Goal: Task Accomplishment & Management: Use online tool/utility

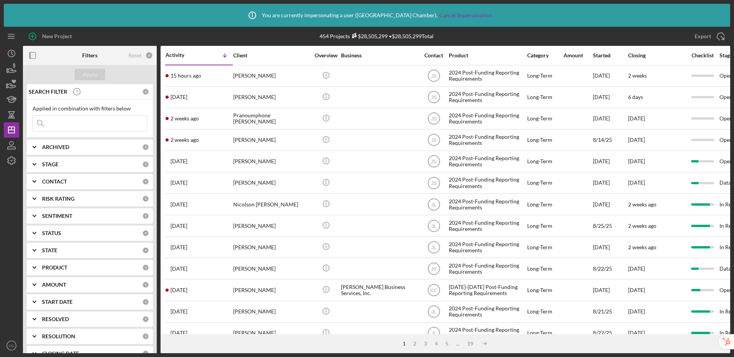
scroll to position [21, 0]
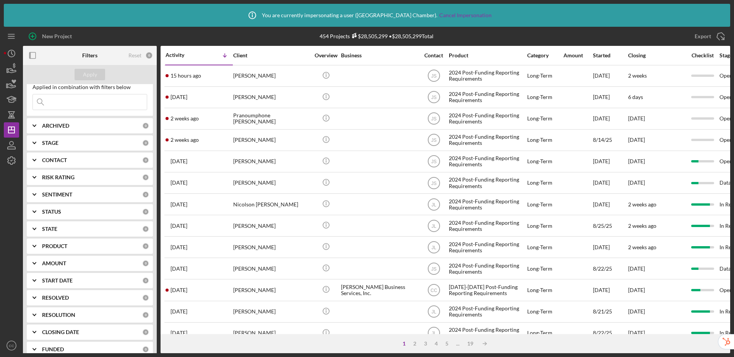
click at [69, 348] on div "FUNDED" at bounding box center [92, 349] width 100 height 6
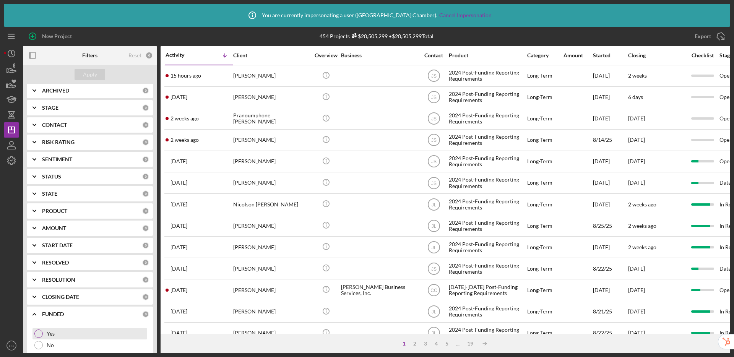
click at [45, 335] on div "Yes" at bounding box center [90, 333] width 115 height 11
click at [86, 72] on div "Apply" at bounding box center [90, 74] width 14 height 11
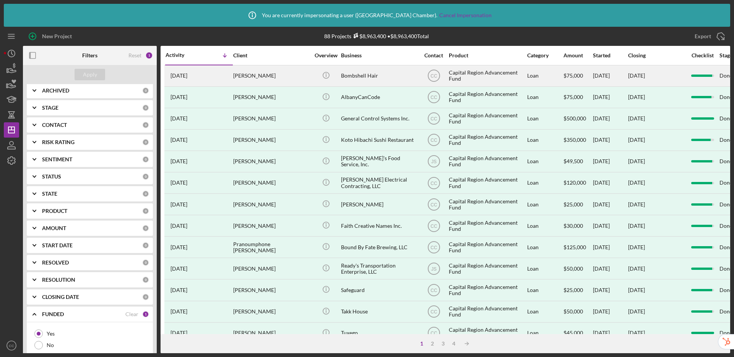
click at [285, 81] on div "Kelly Brunina" at bounding box center [271, 76] width 76 height 20
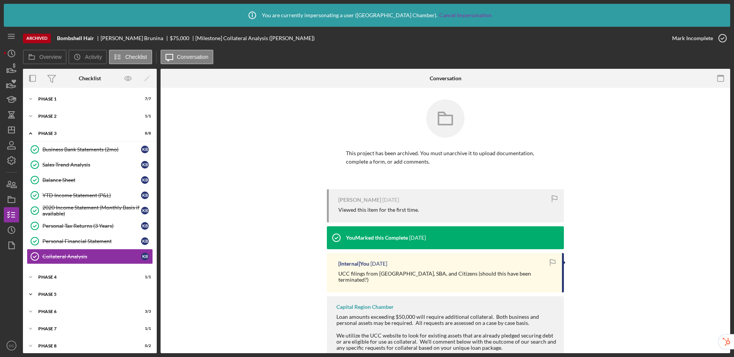
scroll to position [5, 0]
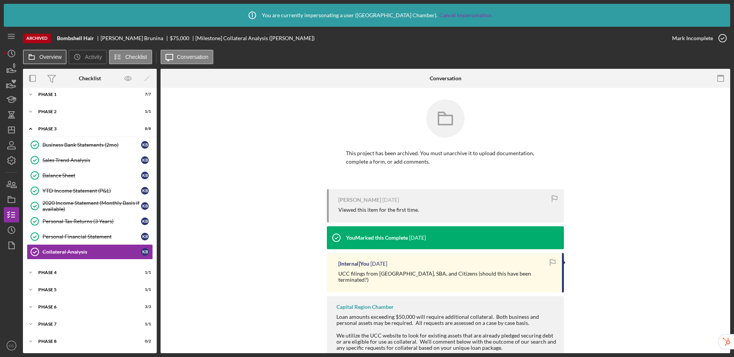
click at [39, 55] on icon at bounding box center [31, 56] width 15 height 15
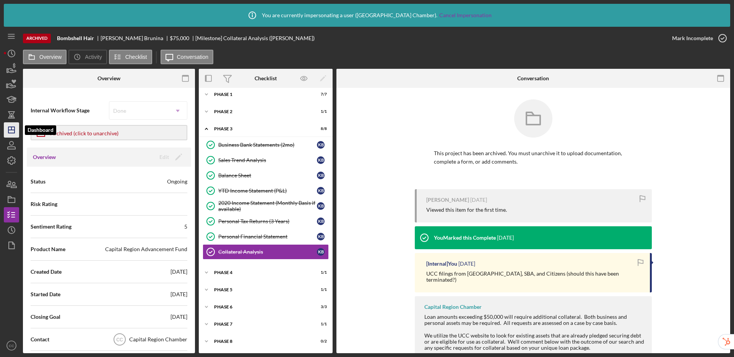
click at [8, 125] on icon "Icon/Dashboard" at bounding box center [11, 129] width 19 height 19
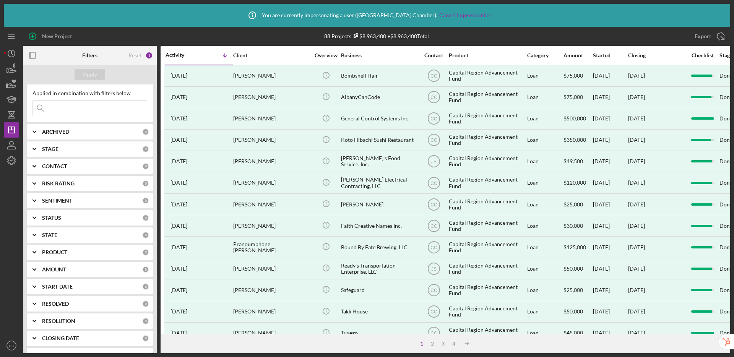
scroll to position [21, 0]
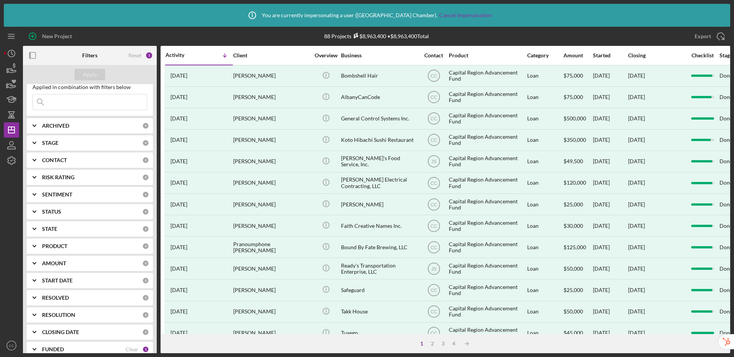
click at [51, 347] on b "FUNDED" at bounding box center [53, 349] width 22 height 6
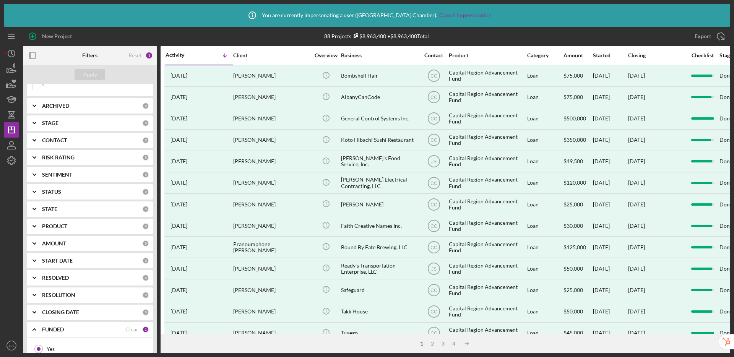
scroll to position [57, 0]
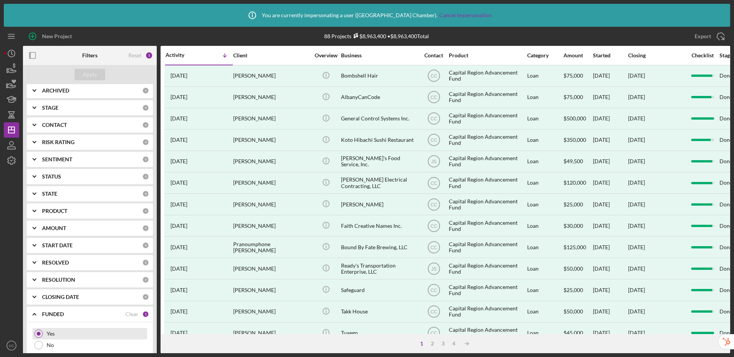
click at [39, 335] on div at bounding box center [39, 334] width 4 height 4
click at [132, 314] on div "Clear" at bounding box center [131, 314] width 13 height 6
click at [85, 76] on div "Apply" at bounding box center [90, 74] width 14 height 11
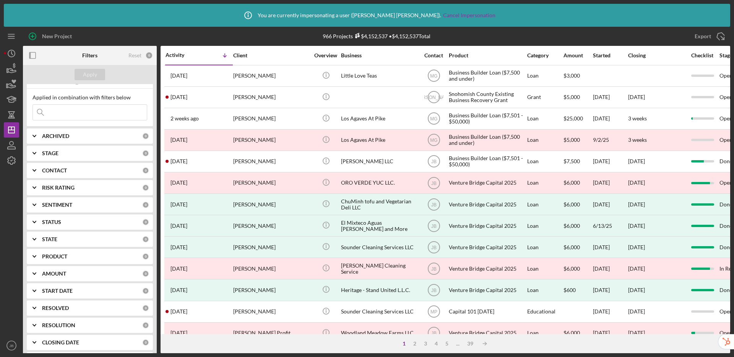
scroll to position [21, 0]
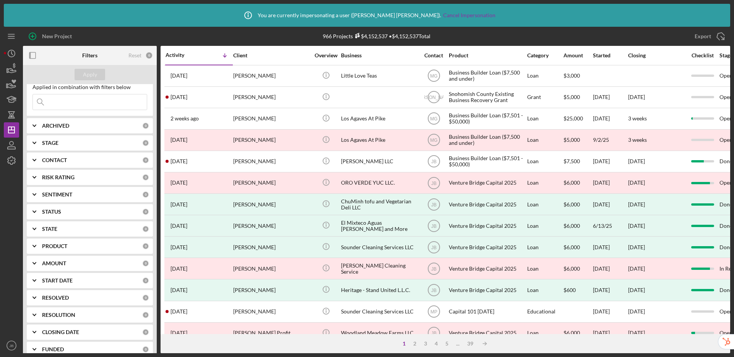
click at [66, 347] on div "FUNDED" at bounding box center [92, 349] width 100 height 6
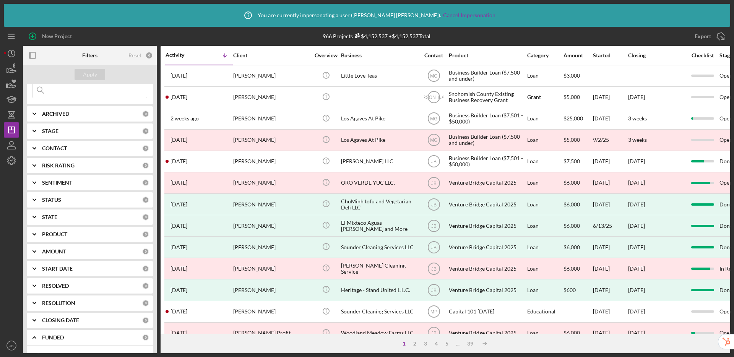
scroll to position [57, 0]
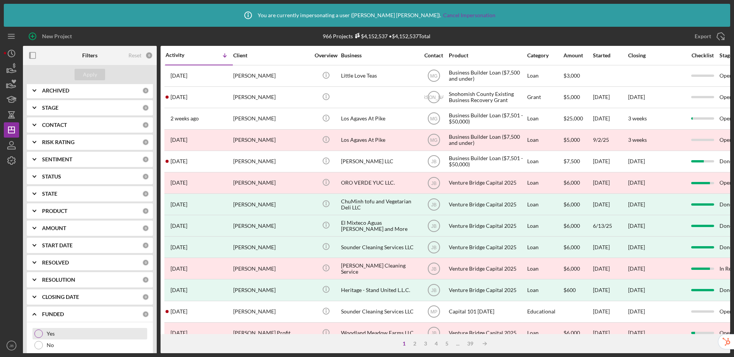
click at [43, 334] on div "Yes" at bounding box center [90, 333] width 115 height 11
click at [93, 76] on div "Apply" at bounding box center [90, 74] width 14 height 11
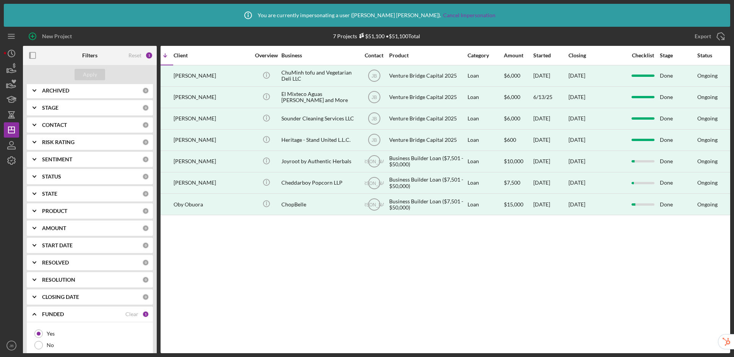
scroll to position [0, 0]
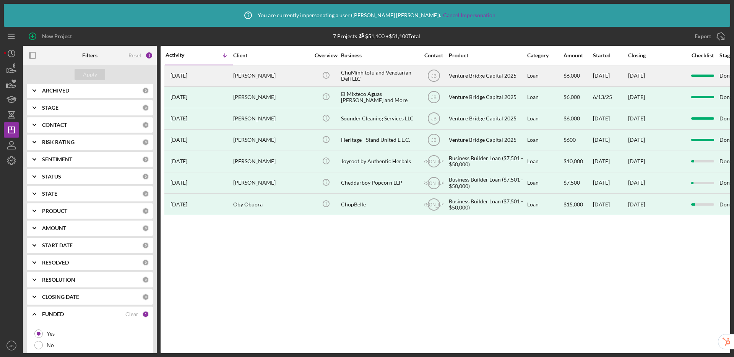
click at [276, 76] on div "Thanh-Nga Nguyen" at bounding box center [271, 76] width 76 height 20
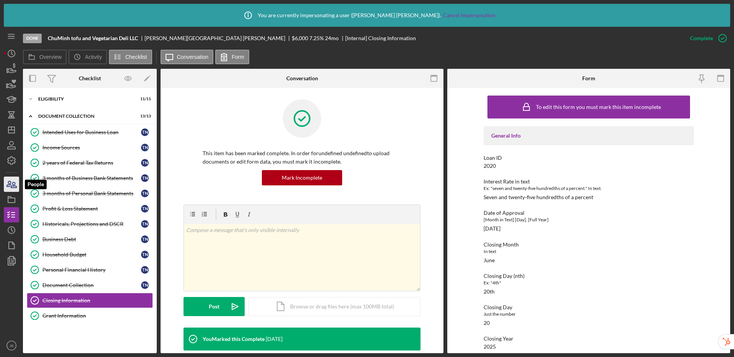
click at [15, 183] on icon "button" at bounding box center [13, 184] width 5 height 5
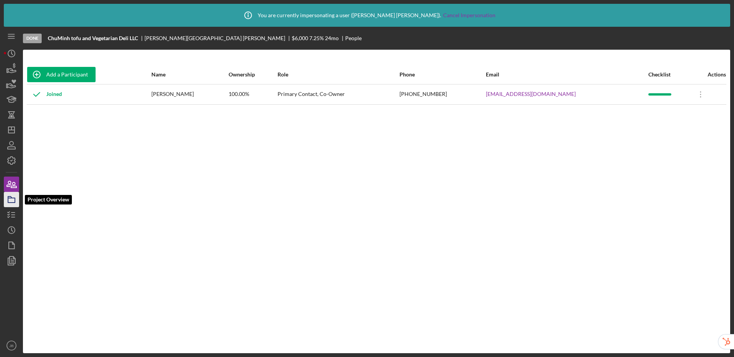
click at [9, 198] on polygon "button" at bounding box center [10, 198] width 4 height 2
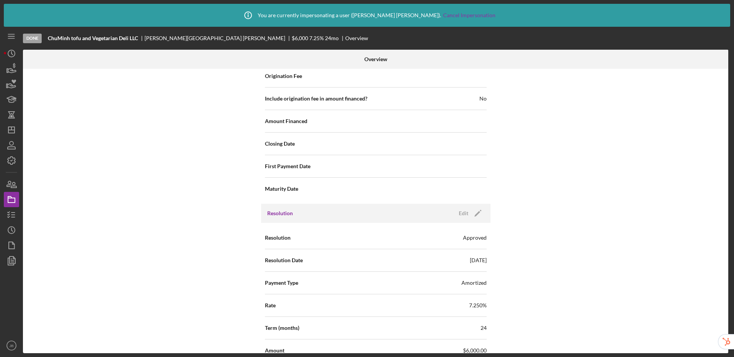
scroll to position [919, 0]
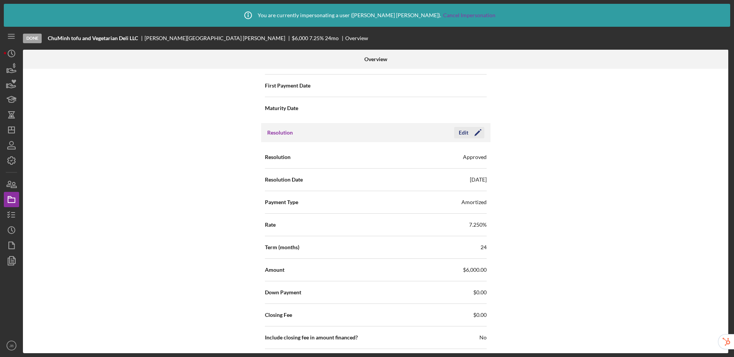
click at [464, 135] on div "Edit" at bounding box center [464, 132] width 10 height 11
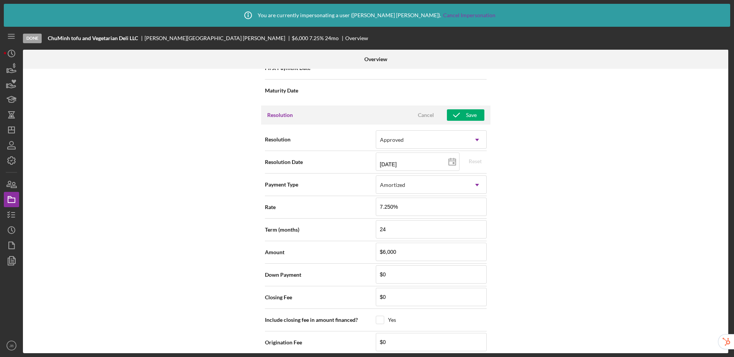
scroll to position [935, 0]
click at [426, 116] on div "Cancel" at bounding box center [426, 116] width 16 height 11
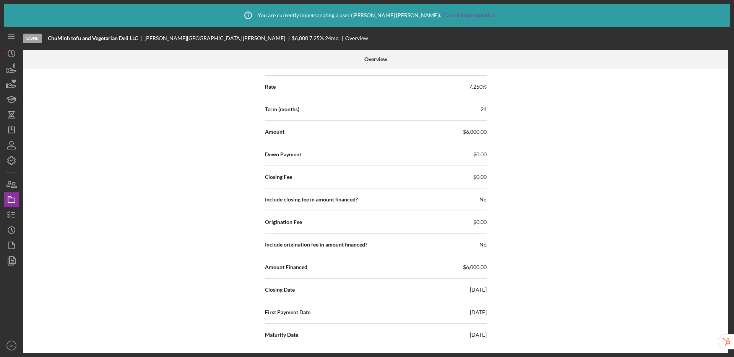
scroll to position [1057, 0]
click at [11, 134] on icon "Icon/Dashboard" at bounding box center [11, 129] width 19 height 19
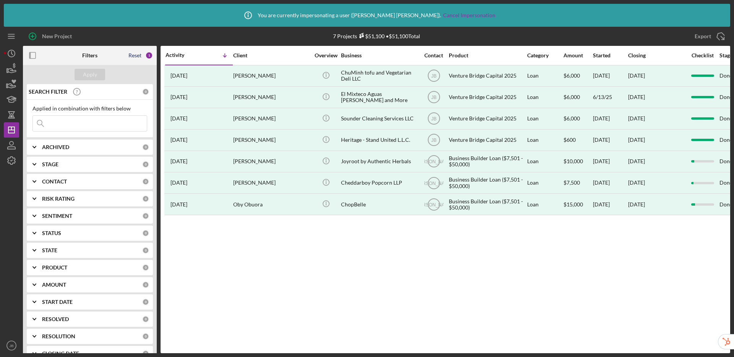
click at [134, 55] on div "Reset" at bounding box center [135, 55] width 13 height 6
click at [91, 77] on div "Apply" at bounding box center [90, 74] width 14 height 11
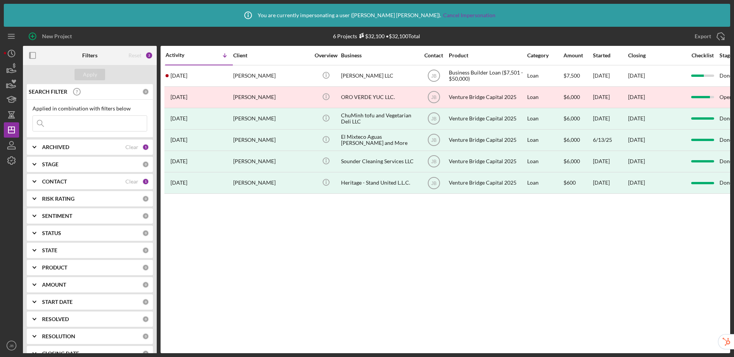
click at [130, 181] on div "Clear" at bounding box center [131, 182] width 13 height 6
click at [90, 76] on div "Apply" at bounding box center [90, 74] width 14 height 11
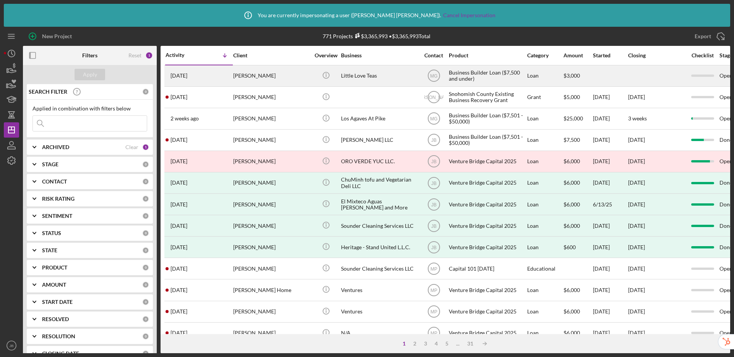
click at [291, 77] on div "Sarah Parsons" at bounding box center [271, 76] width 76 height 20
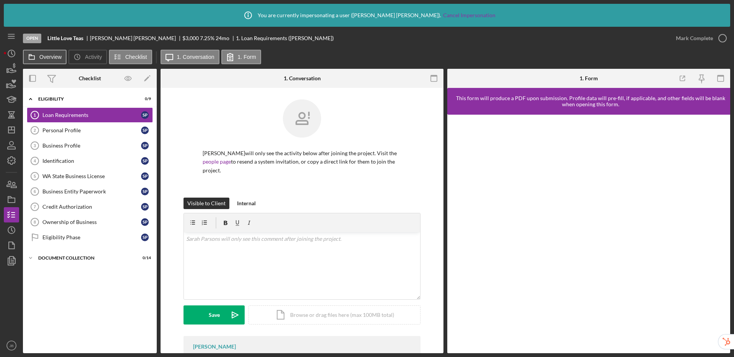
click at [43, 56] on label "Overview" at bounding box center [50, 57] width 22 height 6
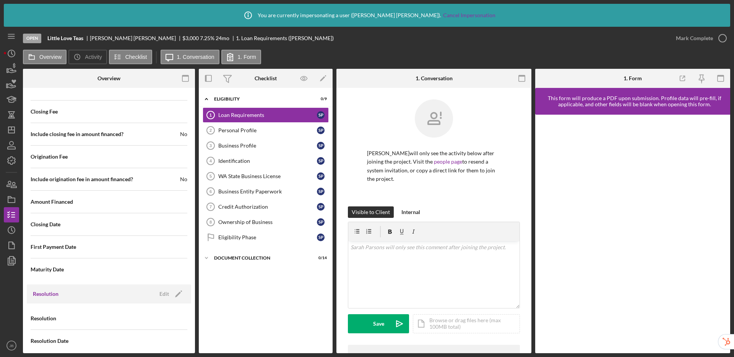
scroll to position [787, 0]
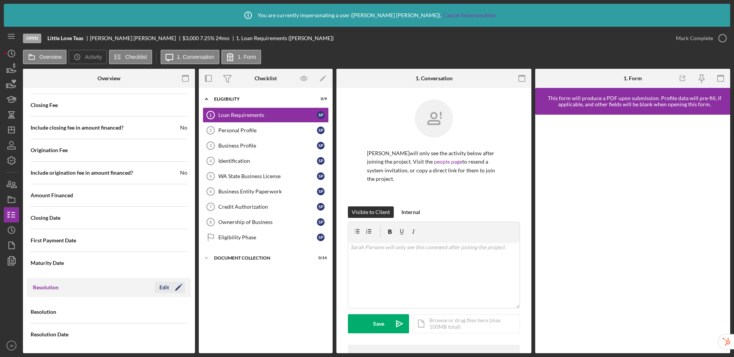
click at [161, 289] on div "Edit" at bounding box center [164, 287] width 10 height 11
click at [164, 310] on div "Select..." at bounding box center [138, 313] width 59 height 18
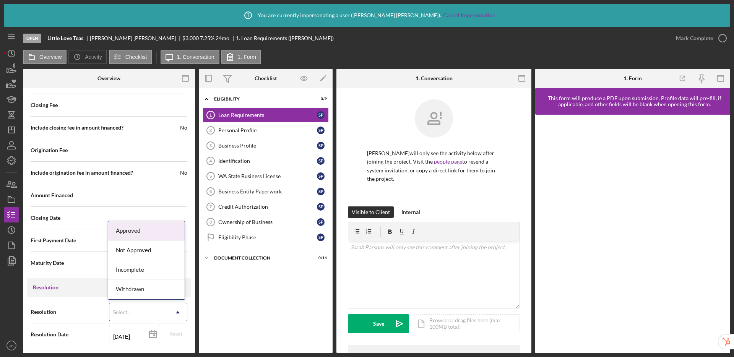
click at [151, 233] on div "Approved" at bounding box center [146, 231] width 76 height 20
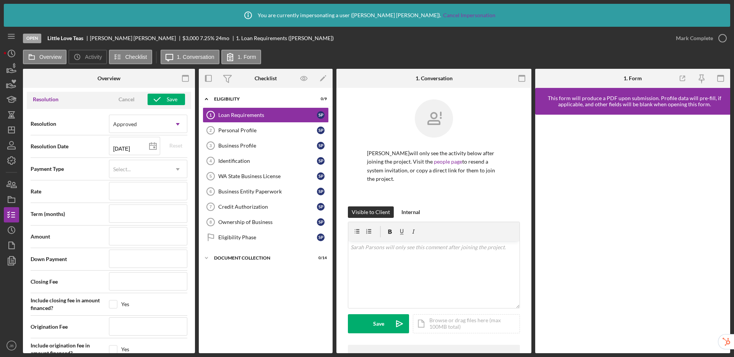
scroll to position [1080, 0]
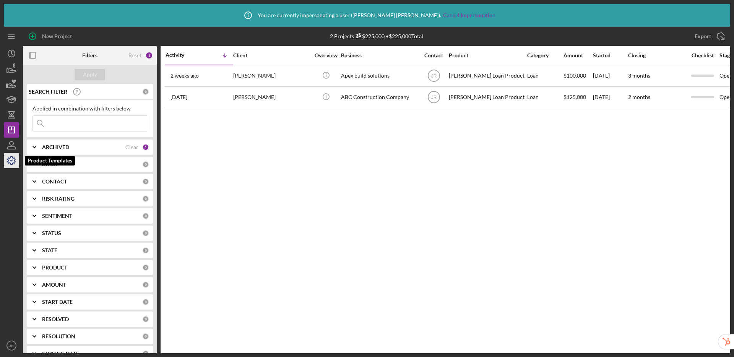
click at [15, 158] on icon "button" at bounding box center [12, 161] width 8 height 8
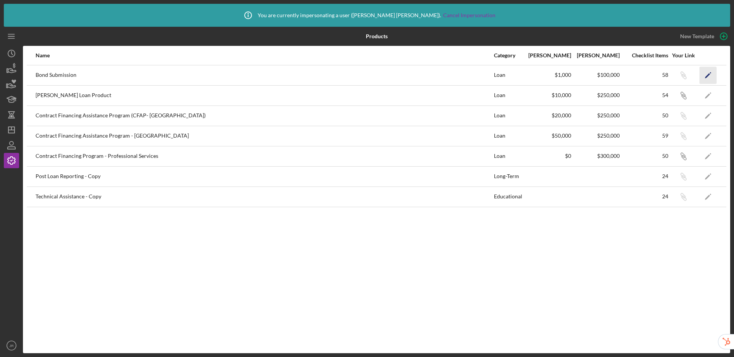
click at [709, 75] on polygon "button" at bounding box center [707, 75] width 5 height 5
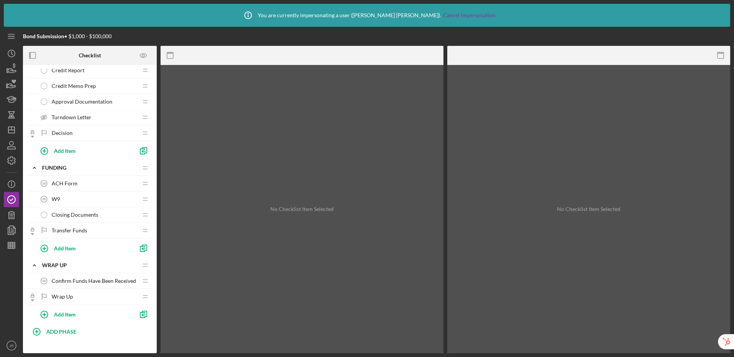
scroll to position [837, 0]
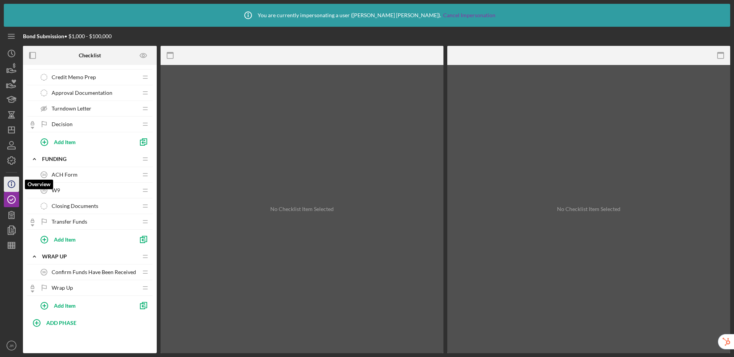
click at [13, 185] on icon "Icon/Info" at bounding box center [11, 184] width 19 height 19
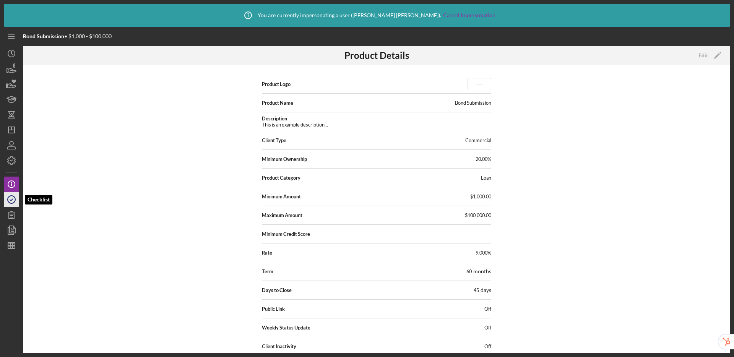
click at [12, 198] on icon "button" at bounding box center [11, 199] width 19 height 19
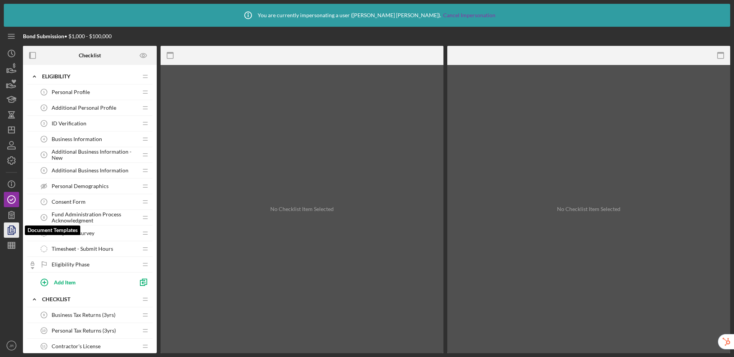
click at [10, 229] on polygon "button" at bounding box center [13, 229] width 6 height 7
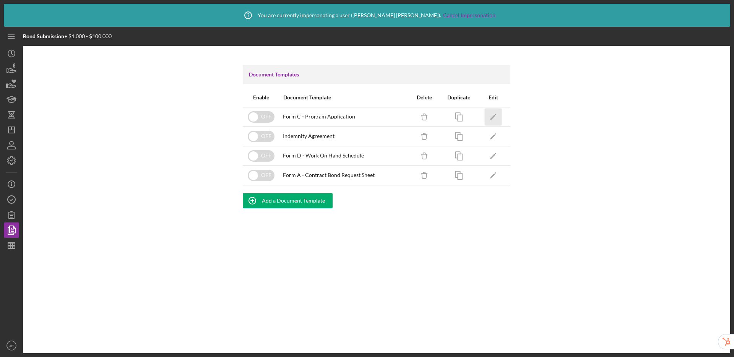
click at [492, 115] on icon "Icon/Edit" at bounding box center [493, 116] width 17 height 17
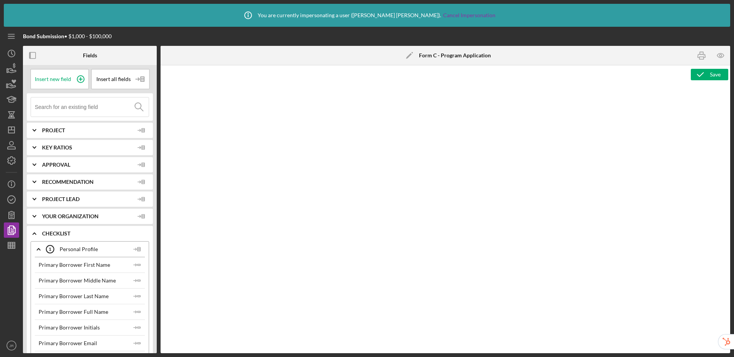
type textarea "<p>&nbsp;</p> <p>&nbsp;</p> <h1 style="line-height: 1.2; text-align: right; mar…"
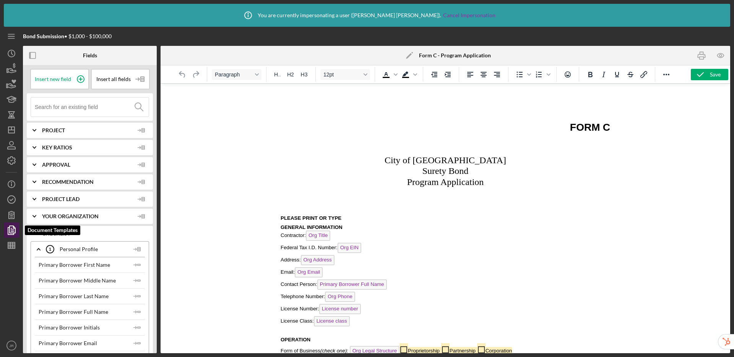
click at [13, 228] on polyline "button" at bounding box center [14, 227] width 2 height 2
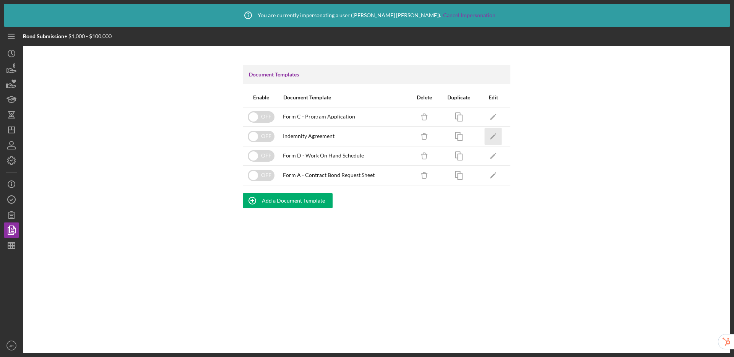
click at [496, 135] on icon "Icon/Edit" at bounding box center [493, 136] width 17 height 17
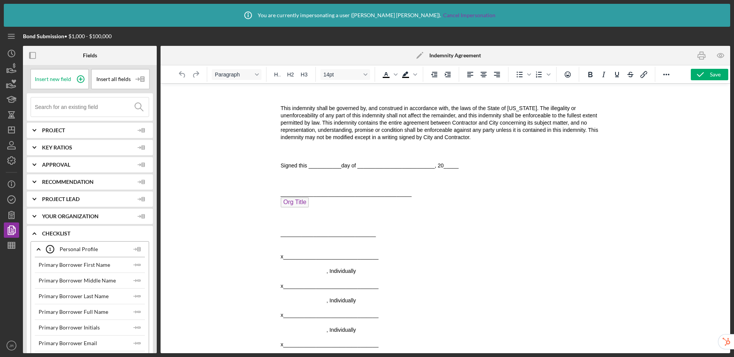
scroll to position [268, 0]
click at [10, 232] on polygon "button" at bounding box center [13, 229] width 6 height 7
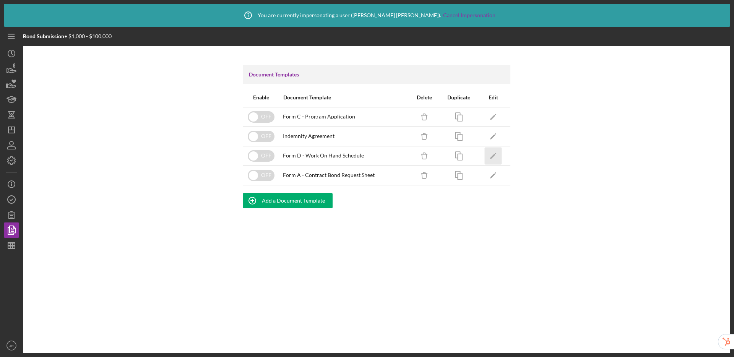
click at [490, 154] on icon "Icon/Edit" at bounding box center [493, 155] width 17 height 17
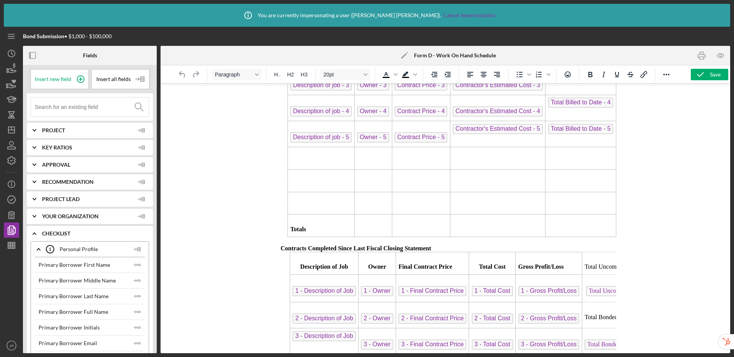
scroll to position [277, 0]
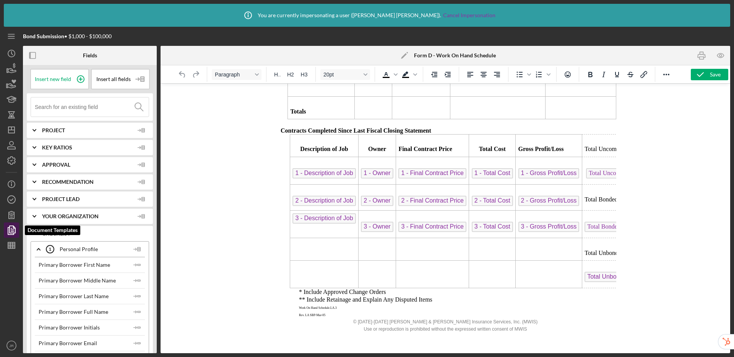
click at [10, 228] on polygon "button" at bounding box center [13, 229] width 6 height 7
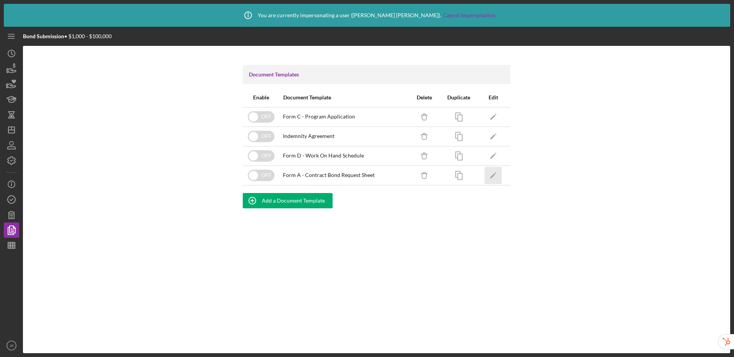
click at [498, 175] on icon "Icon/Edit" at bounding box center [493, 175] width 17 height 17
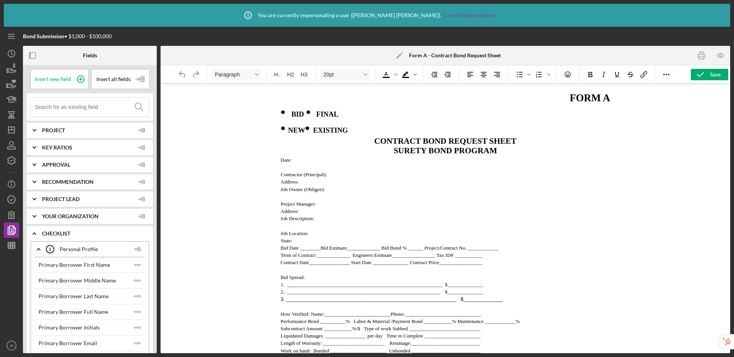
click at [281, 163] on span "Date:" at bounding box center [286, 160] width 11 height 6
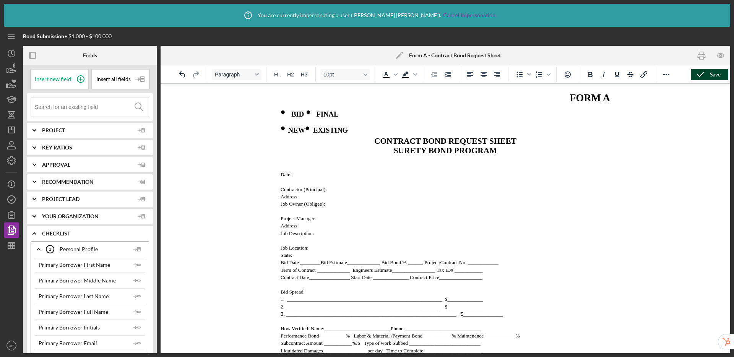
click at [695, 75] on icon "button" at bounding box center [700, 74] width 19 height 19
